Goal: Book appointment/travel/reservation

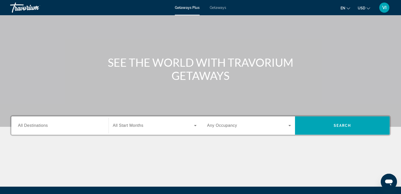
click at [46, 123] on span "All Destinations" at bounding box center [33, 125] width 30 height 4
click at [46, 123] on input "Destination All Destinations" at bounding box center [60, 125] width 84 height 6
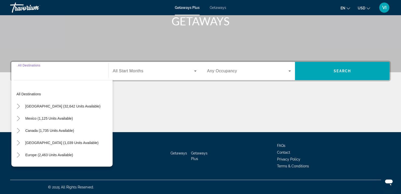
scroll to position [80, 0]
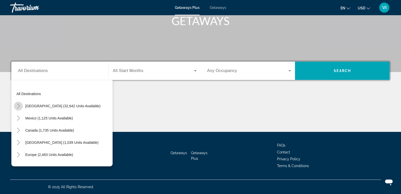
click at [21, 105] on mat-icon "Toggle United States (32,642 units available)" at bounding box center [18, 105] width 9 height 9
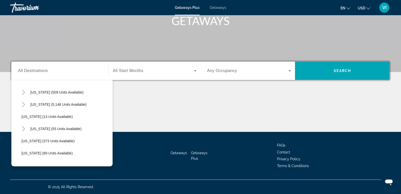
scroll to position [65, 0]
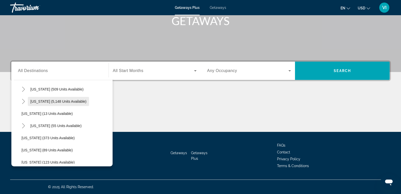
click at [40, 97] on span "Search widget" at bounding box center [58, 101] width 61 height 12
type input "**********"
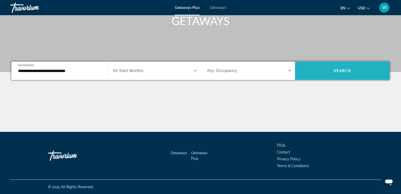
click at [339, 71] on span "Search" at bounding box center [342, 71] width 17 height 4
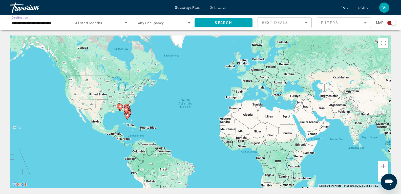
click at [61, 23] on input "**********" at bounding box center [38, 23] width 53 height 6
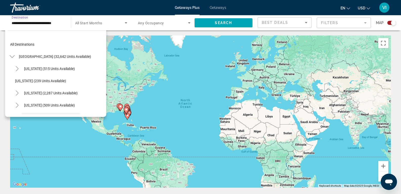
scroll to position [42, 0]
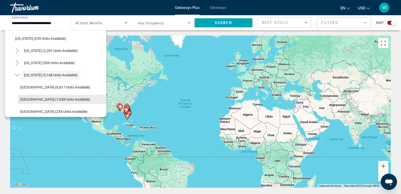
click at [39, 97] on span "Search widget" at bounding box center [62, 99] width 89 height 12
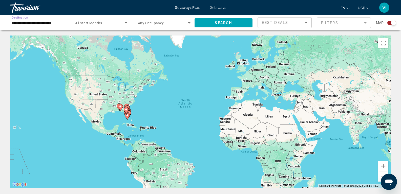
type input "**********"
click at [223, 22] on span "Search" at bounding box center [223, 23] width 17 height 4
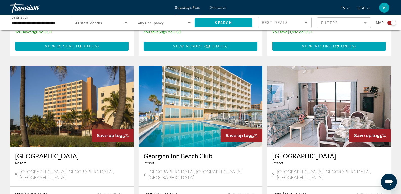
scroll to position [506, 0]
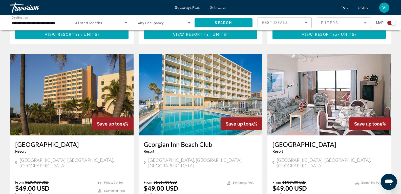
click at [80, 105] on img "Main content" at bounding box center [71, 94] width 123 height 81
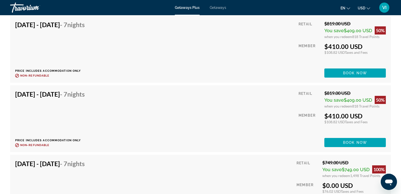
scroll to position [1108, 0]
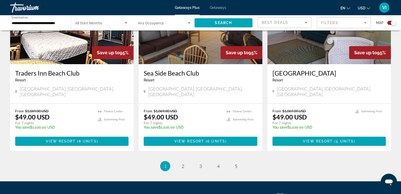
scroll to position [759, 0]
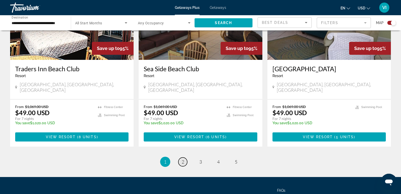
click at [182, 159] on span "2" at bounding box center [183, 162] width 3 height 6
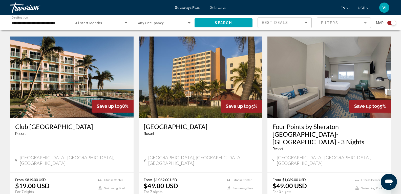
scroll to position [354, 0]
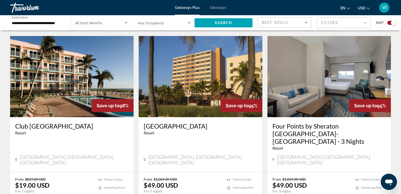
click at [188, 88] on img "Main content" at bounding box center [200, 76] width 123 height 81
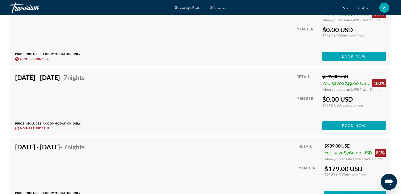
scroll to position [1209, 0]
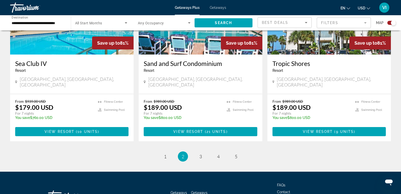
scroll to position [805, 0]
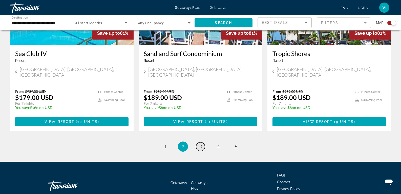
click at [200, 143] on span "3" at bounding box center [200, 146] width 3 height 6
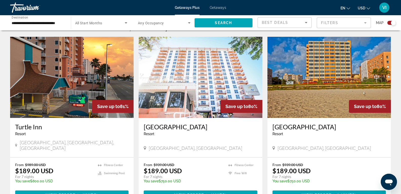
scroll to position [177, 0]
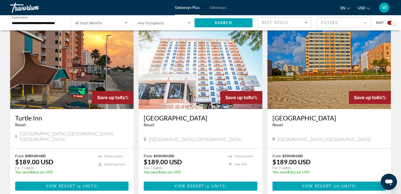
click at [305, 77] on img "Main content" at bounding box center [328, 68] width 123 height 81
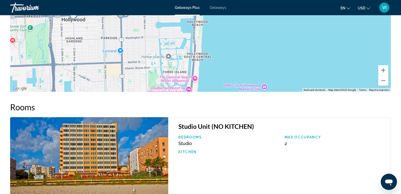
scroll to position [531, 0]
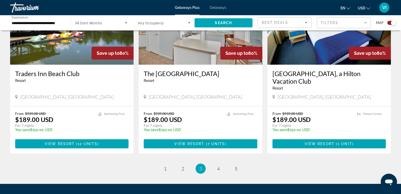
scroll to position [759, 0]
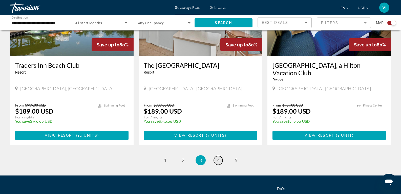
click at [217, 157] on span "4" at bounding box center [218, 160] width 3 height 6
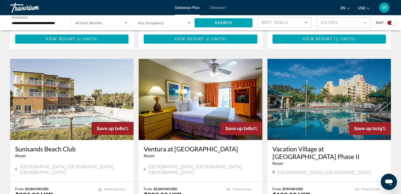
scroll to position [784, 0]
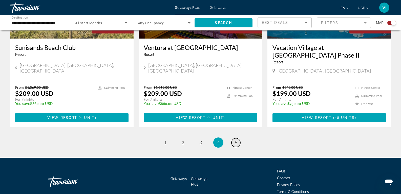
click at [236, 139] on span "5" at bounding box center [236, 142] width 3 height 6
